Goal: Task Accomplishment & Management: Use online tool/utility

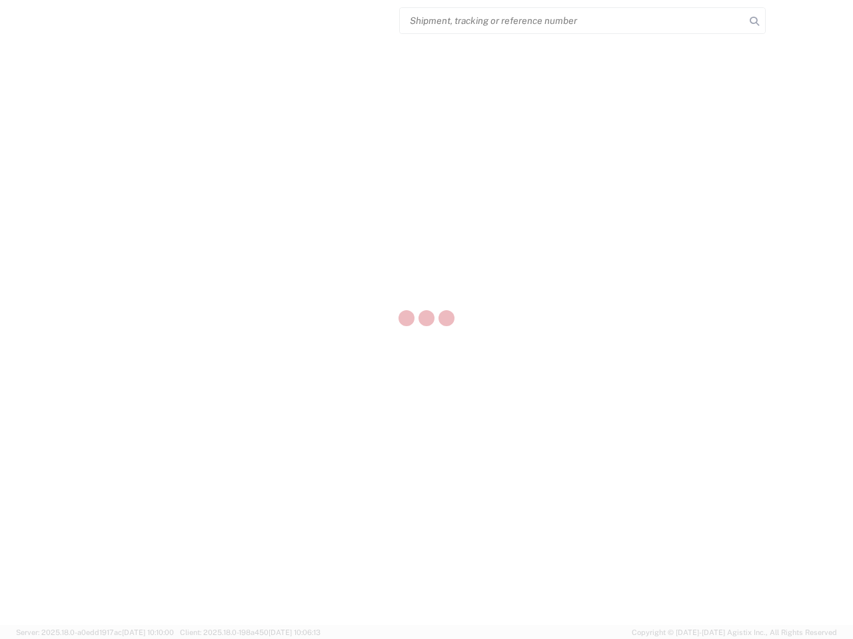
select select "US"
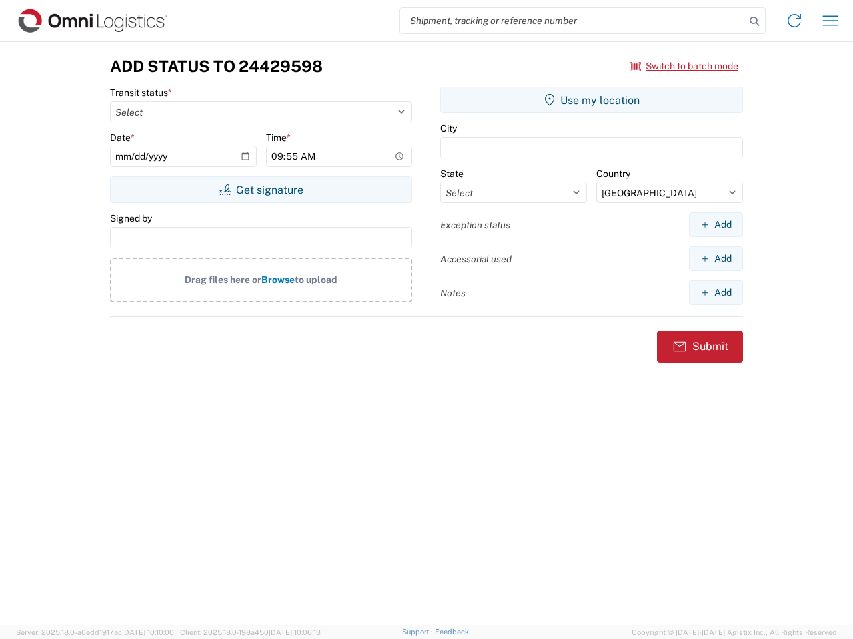
click at [572, 21] on input "search" at bounding box center [572, 20] width 345 height 25
click at [754, 21] on icon at bounding box center [754, 21] width 19 height 19
click at [794, 21] on icon at bounding box center [793, 20] width 21 height 21
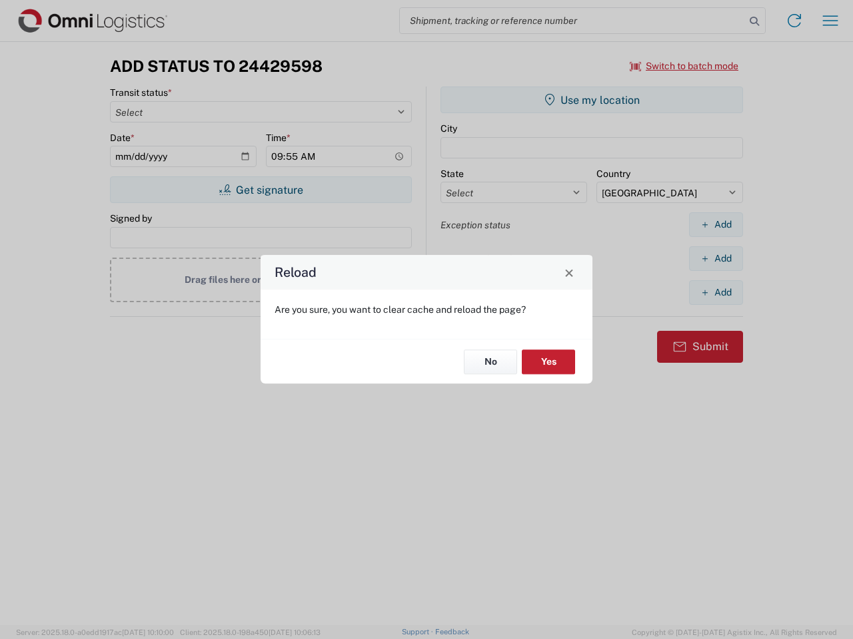
click at [830, 21] on div "Reload Are you sure, you want to clear cache and reload the page? No Yes" at bounding box center [426, 319] width 853 height 639
click at [684, 66] on div "Reload Are you sure, you want to clear cache and reload the page? No Yes" at bounding box center [426, 319] width 853 height 639
click at [260, 190] on div "Reload Are you sure, you want to clear cache and reload the page? No Yes" at bounding box center [426, 319] width 853 height 639
click at [591, 100] on div "Reload Are you sure, you want to clear cache and reload the page? No Yes" at bounding box center [426, 319] width 853 height 639
click at [715, 224] on div "Reload Are you sure, you want to clear cache and reload the page? No Yes" at bounding box center [426, 319] width 853 height 639
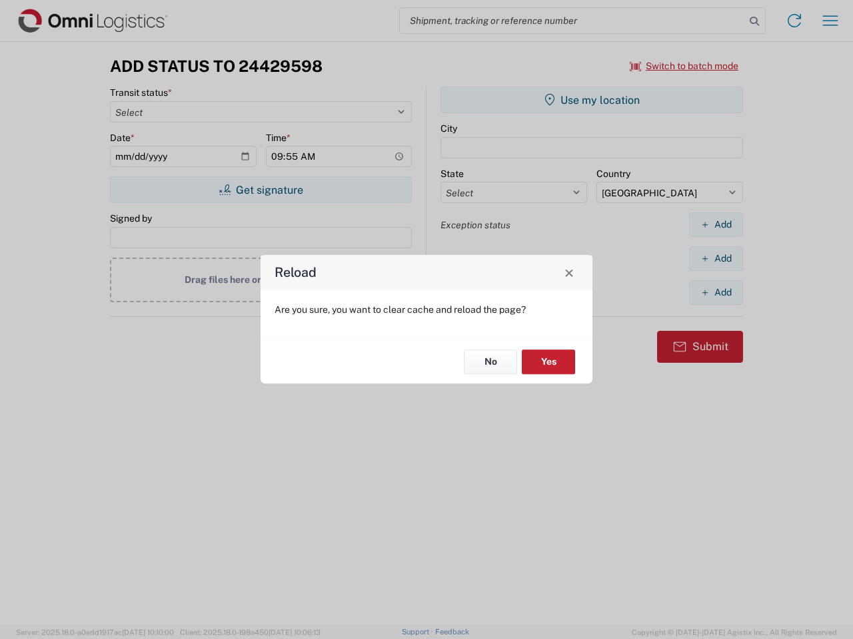
click at [715, 258] on div "Reload Are you sure, you want to clear cache and reload the page? No Yes" at bounding box center [426, 319] width 853 height 639
click at [715, 292] on div "Reload Are you sure, you want to clear cache and reload the page? No Yes" at bounding box center [426, 319] width 853 height 639
